Goal: Task Accomplishment & Management: Use online tool/utility

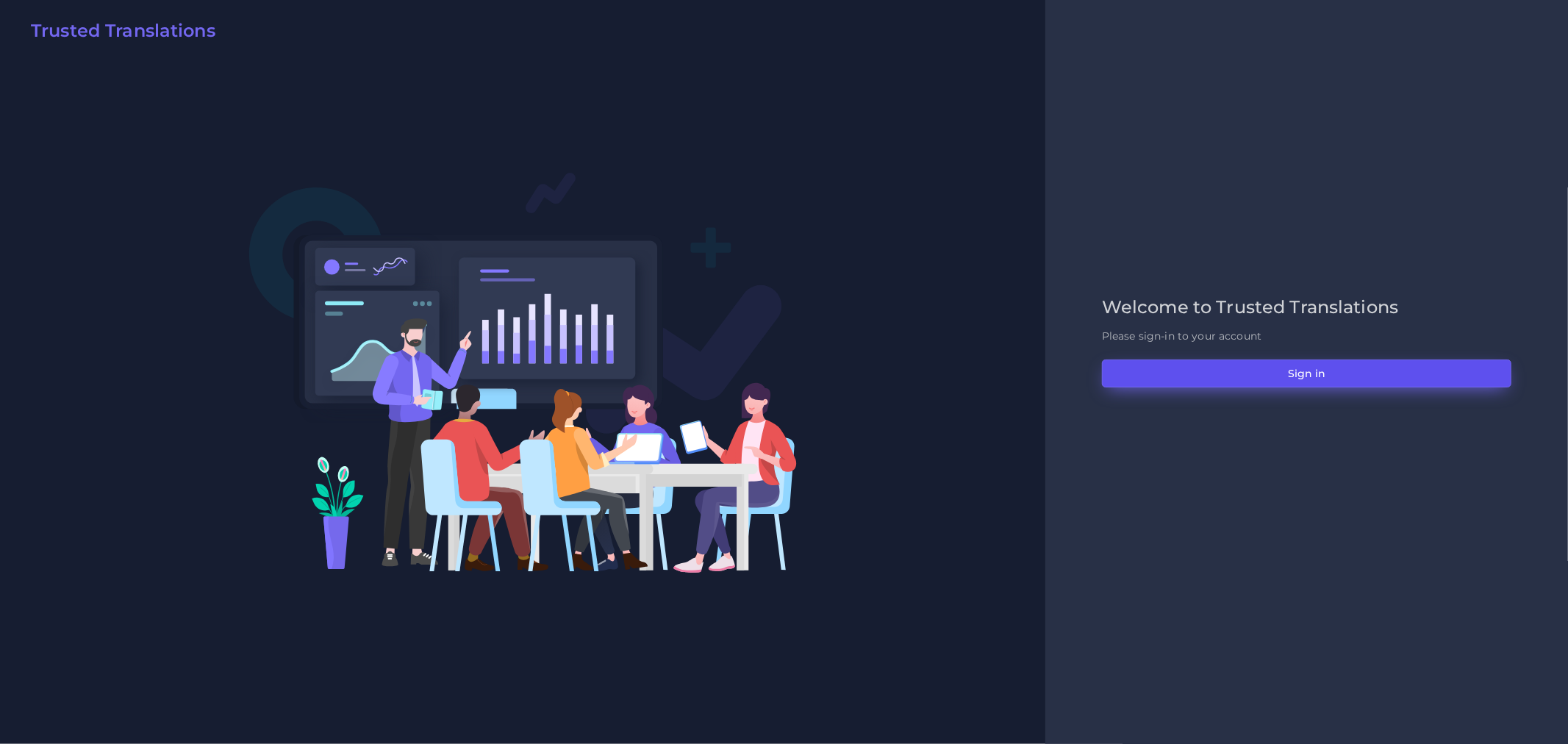
click at [1204, 364] on button "Sign in" at bounding box center [1306, 374] width 409 height 28
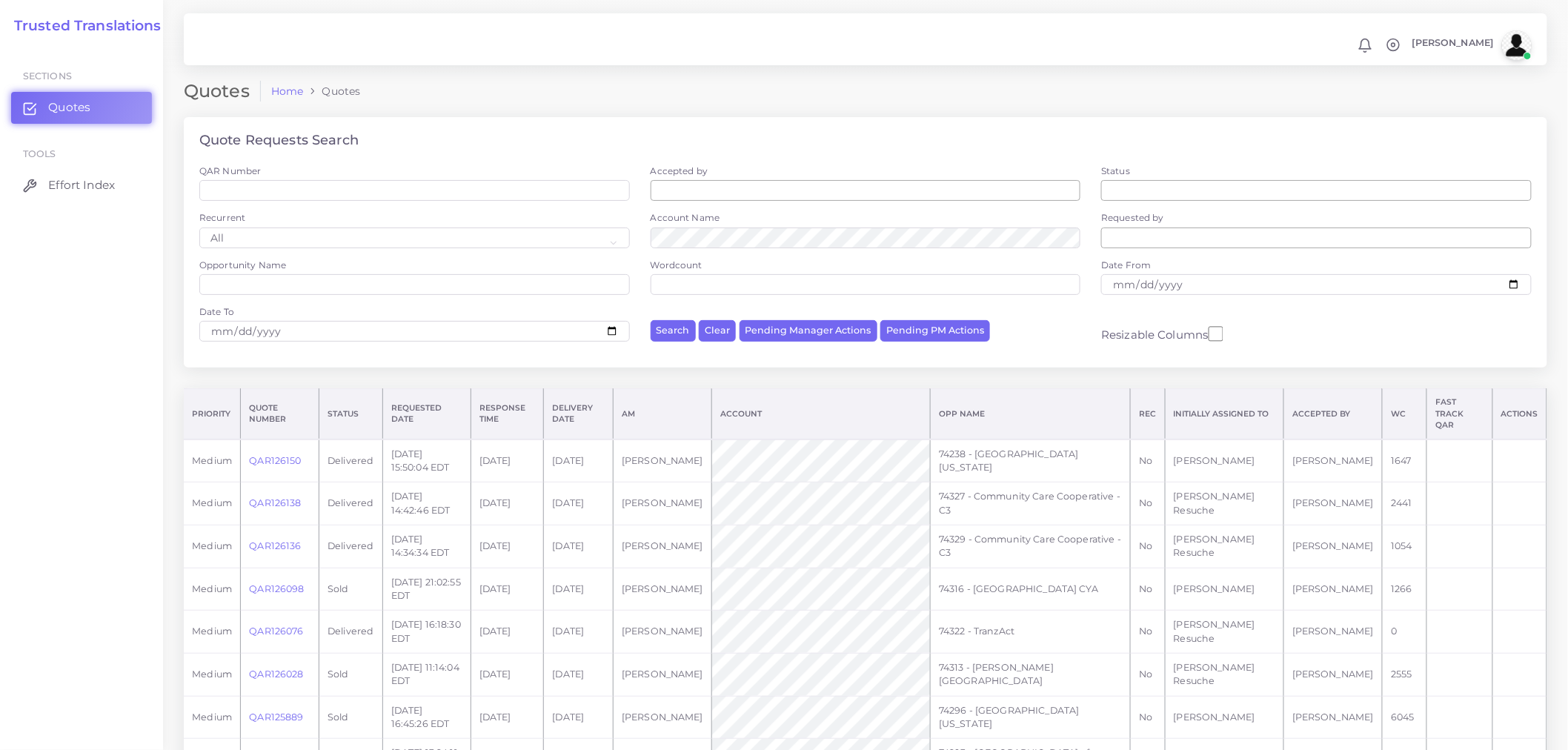
click at [992, 127] on div "Quote Requests Search" at bounding box center [865, 140] width 1363 height 47
click at [288, 455] on link "QAR126150" at bounding box center [275, 460] width 52 height 12
click at [267, 455] on link "QAR126150" at bounding box center [275, 460] width 52 height 12
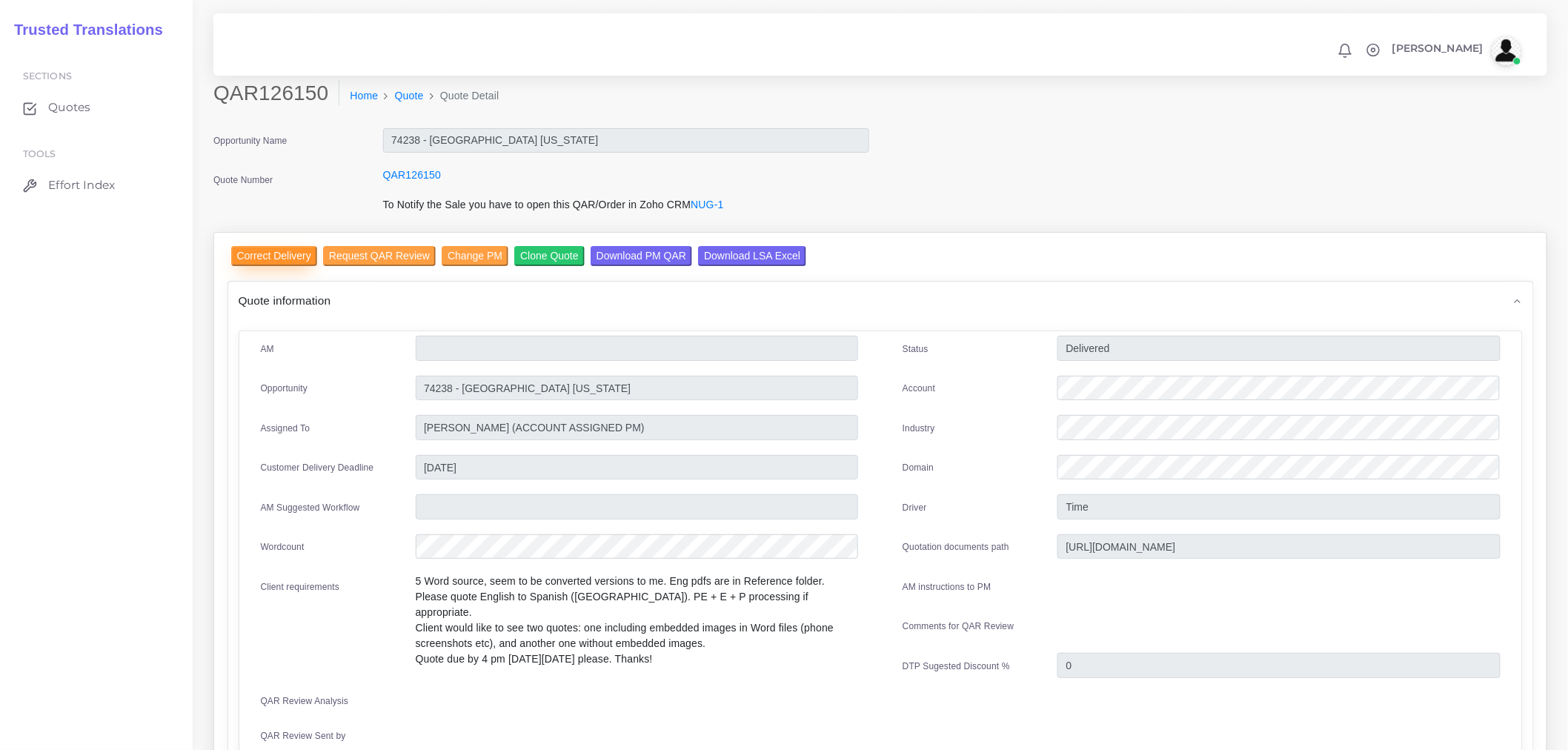
click at [285, 257] on input "Correct Delivery" at bounding box center [274, 256] width 86 height 20
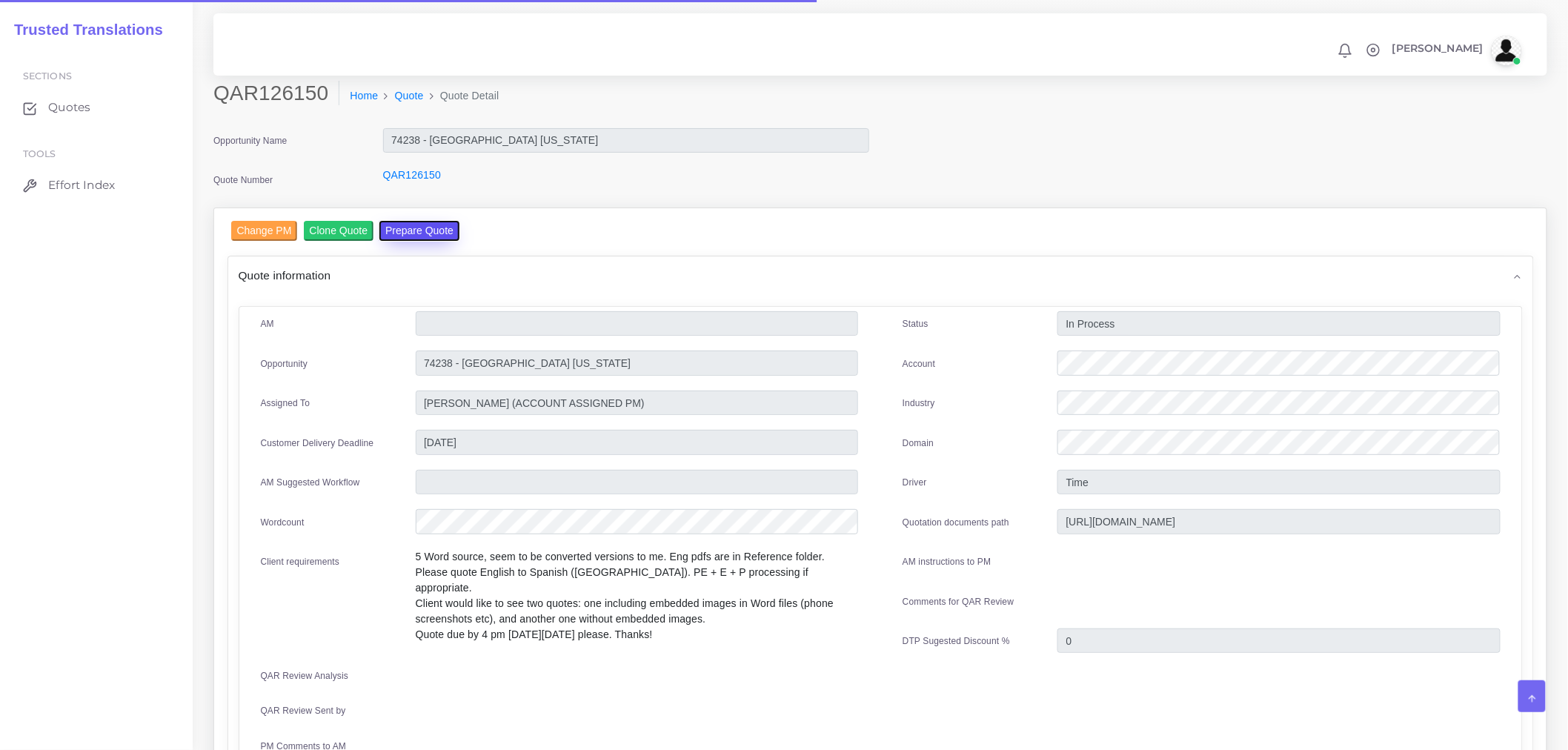
click at [403, 235] on button "Prepare Quote" at bounding box center [419, 230] width 80 height 20
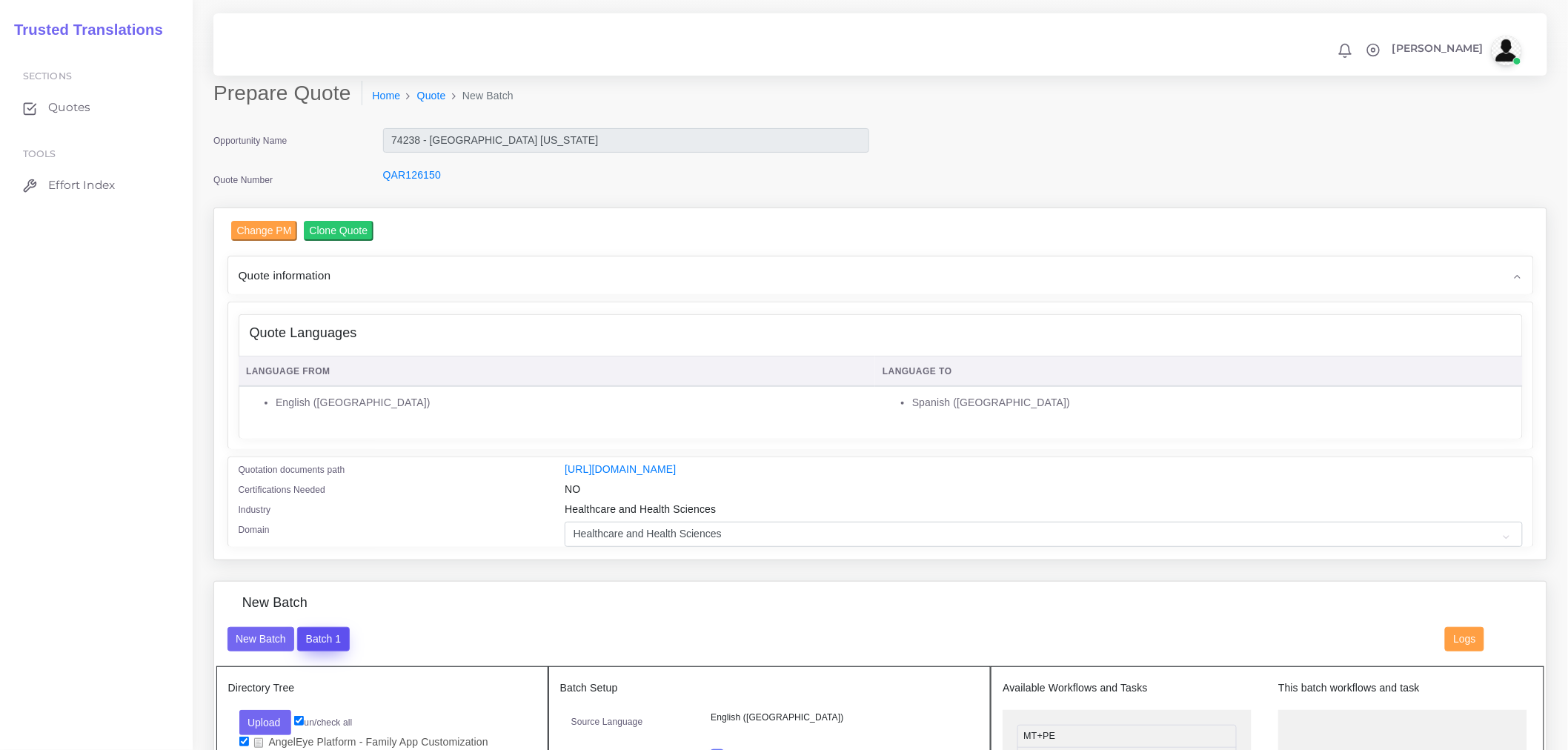
click at [338, 639] on button "Batch 1" at bounding box center [322, 639] width 52 height 25
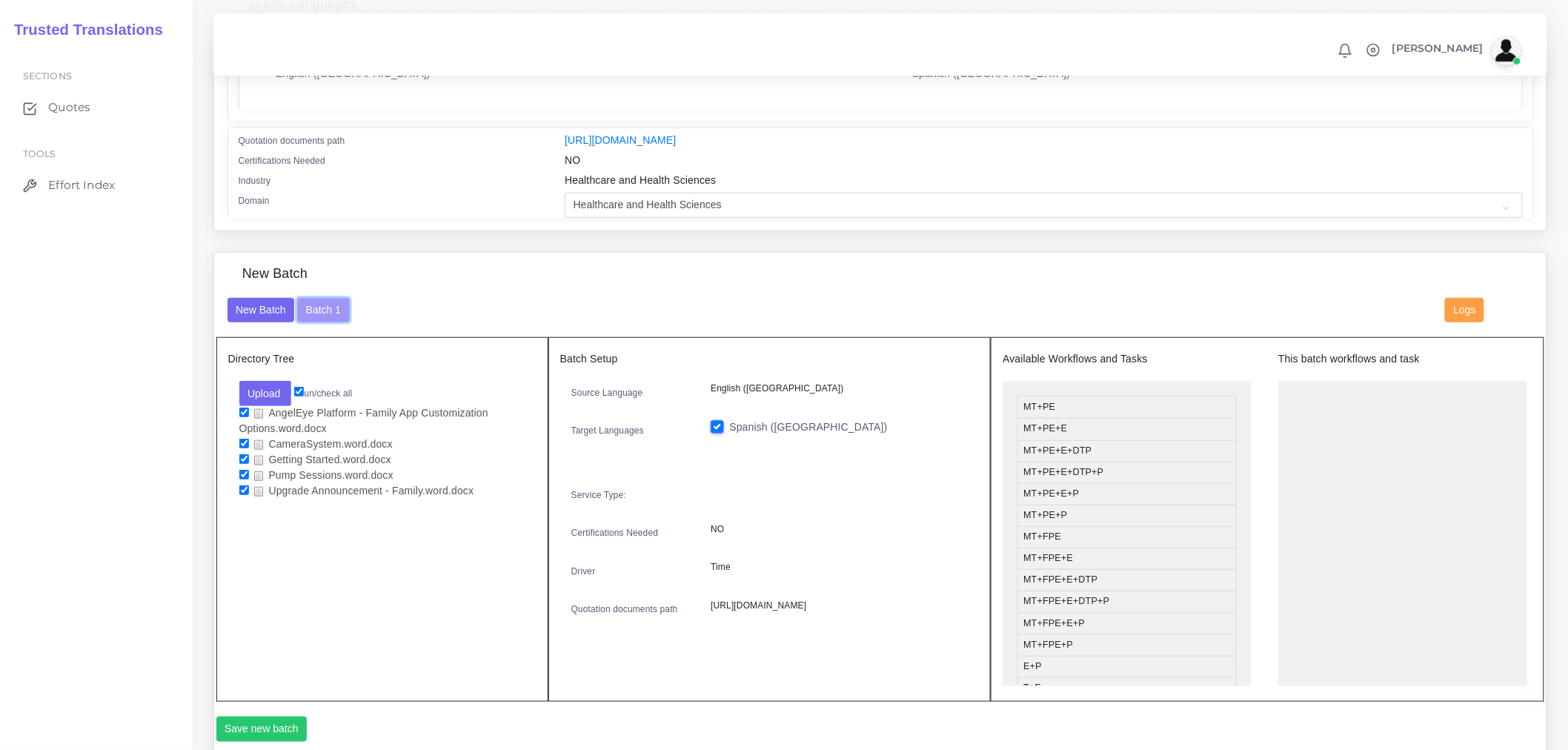
scroll to position [411, 0]
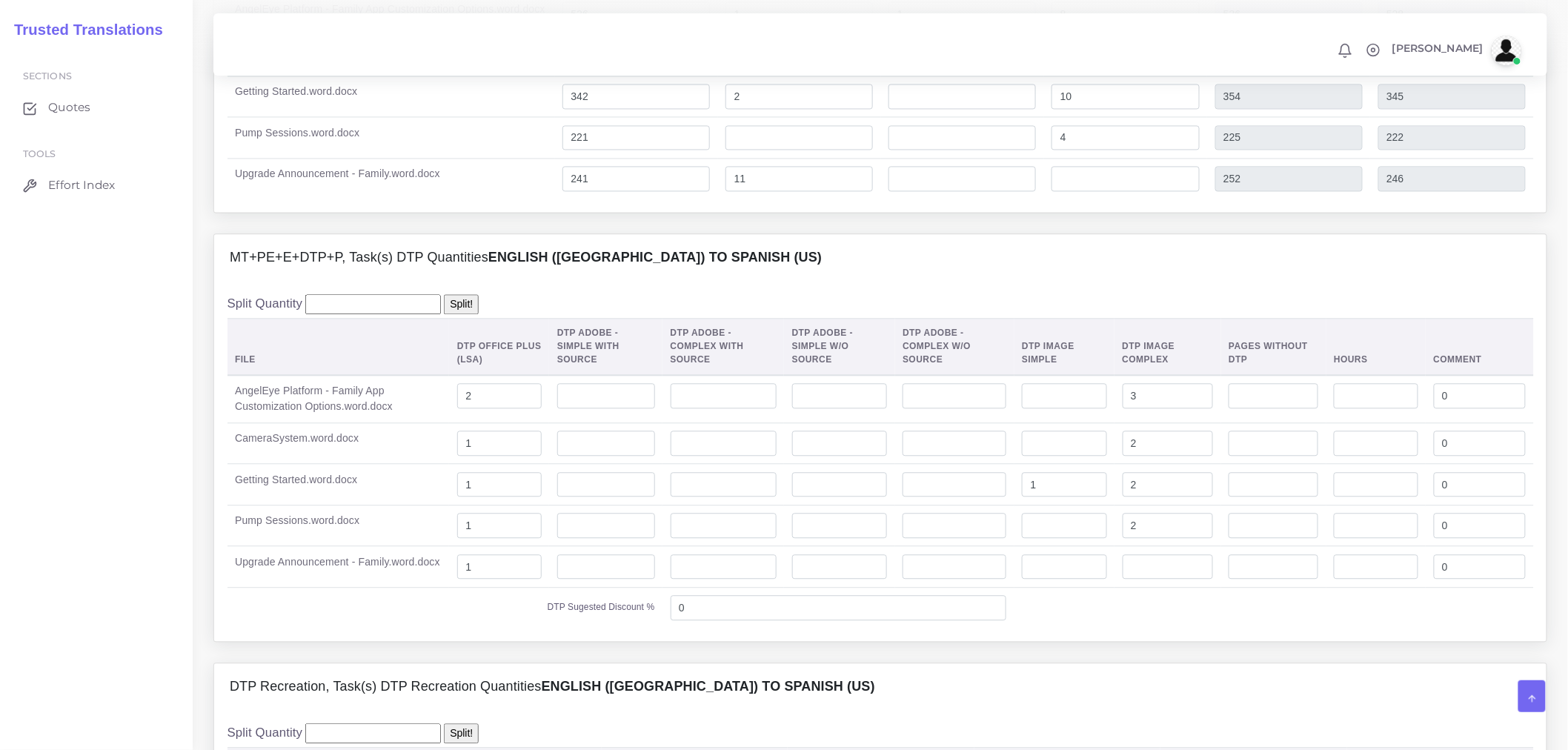
scroll to position [1234, 0]
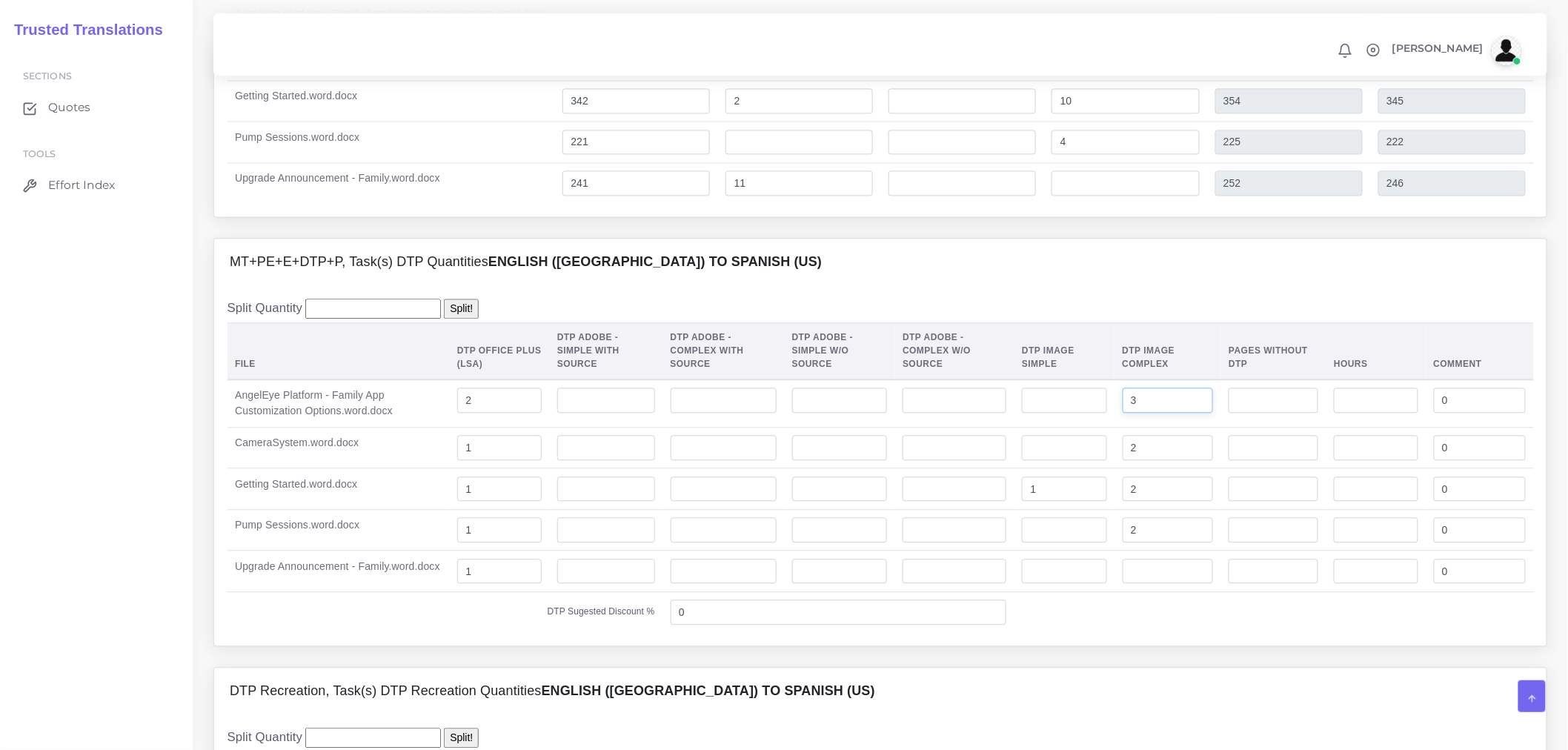
drag, startPoint x: 1158, startPoint y: 448, endPoint x: 1126, endPoint y: 446, distance: 32.1
click at [1126, 412] on input "3" at bounding box center [1167, 400] width 92 height 25
type input "2"
click at [1174, 349] on div "Split Quantity Split! File DTP Office Plus (LSA) DTP Adobe - Simple With Source…" at bounding box center [880, 466] width 1306 height 334
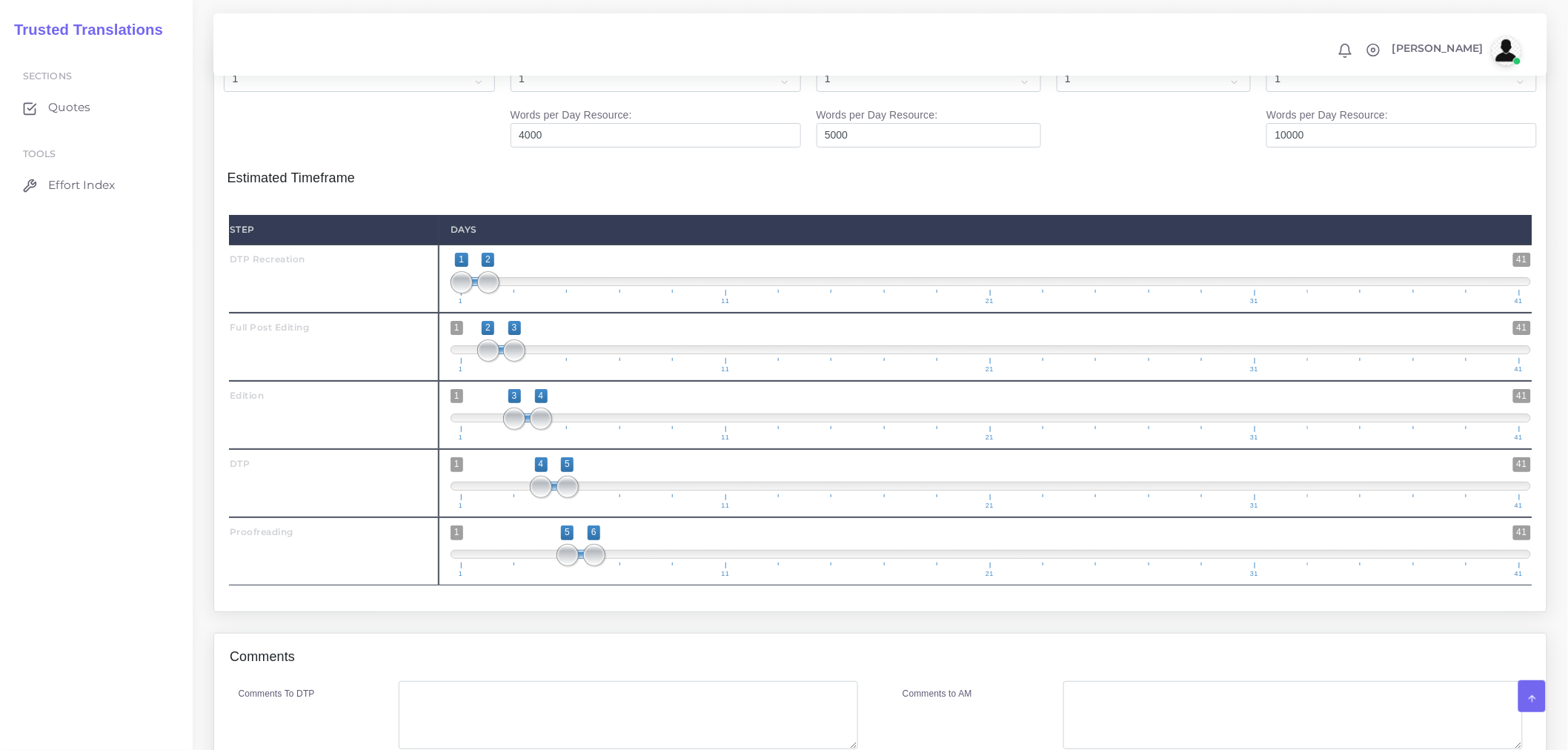
scroll to position [2514, 0]
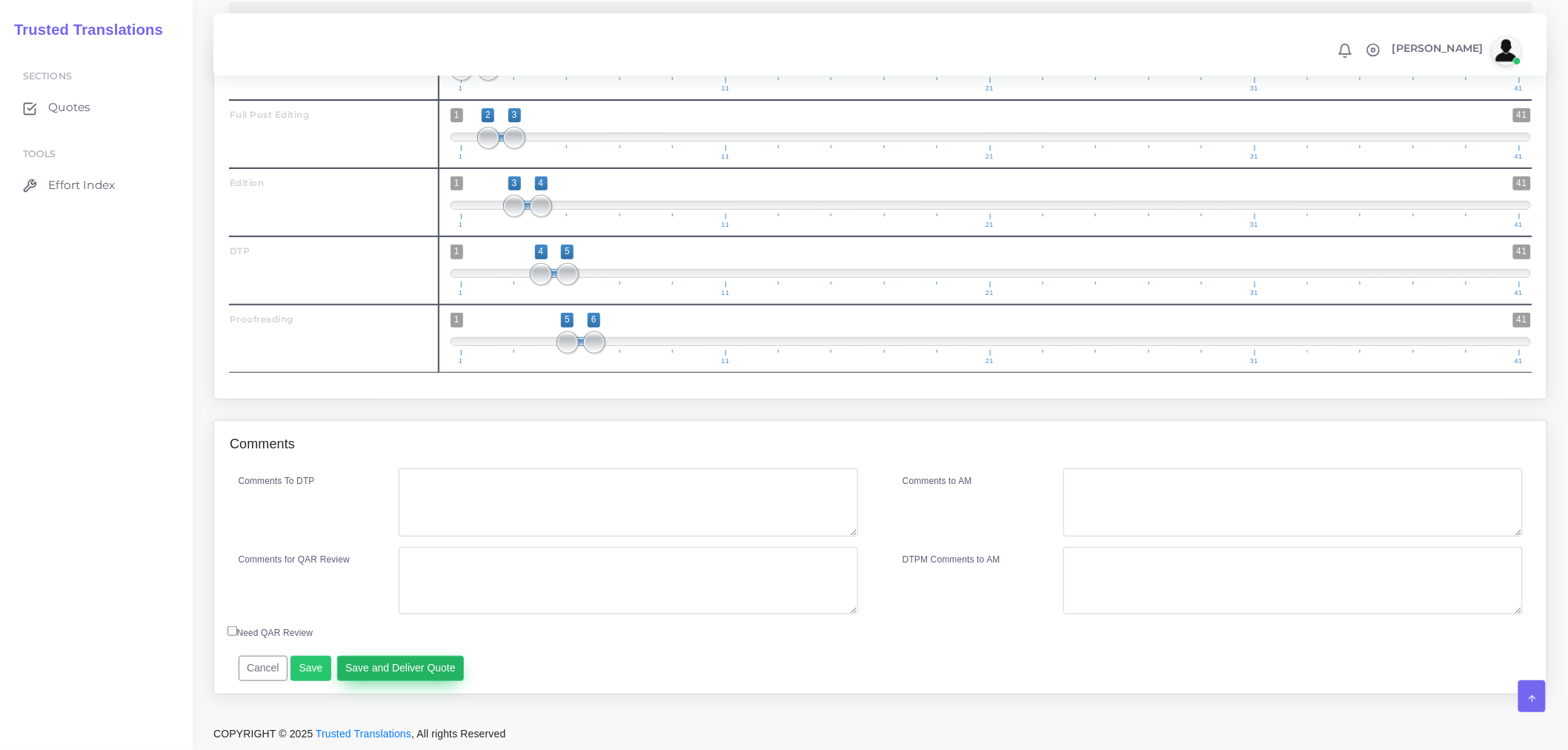
click at [426, 662] on button "Save and Deliver Quote" at bounding box center [400, 668] width 127 height 25
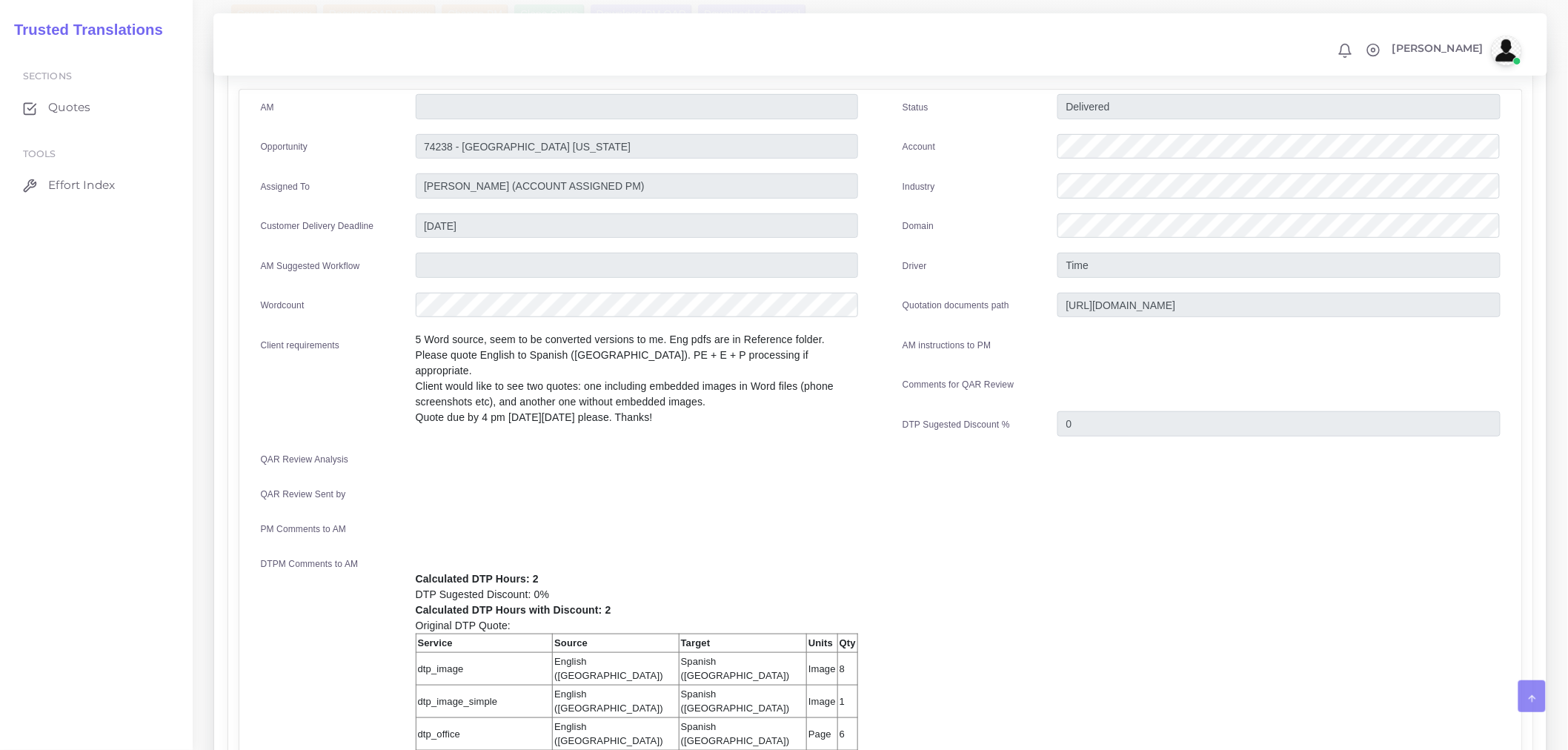
scroll to position [493, 0]
